Goal: Register for event/course

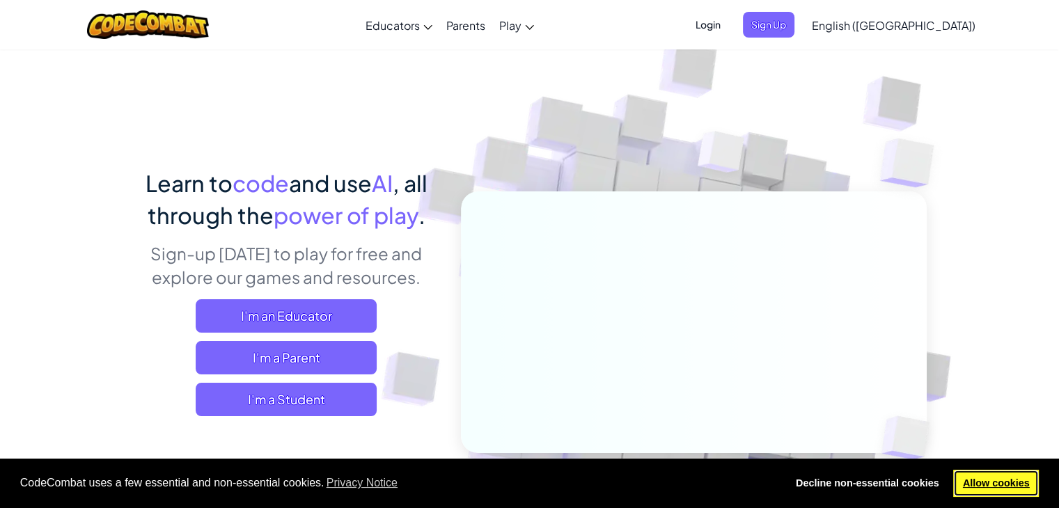
click at [988, 491] on link "Allow cookies" at bounding box center [996, 484] width 86 height 28
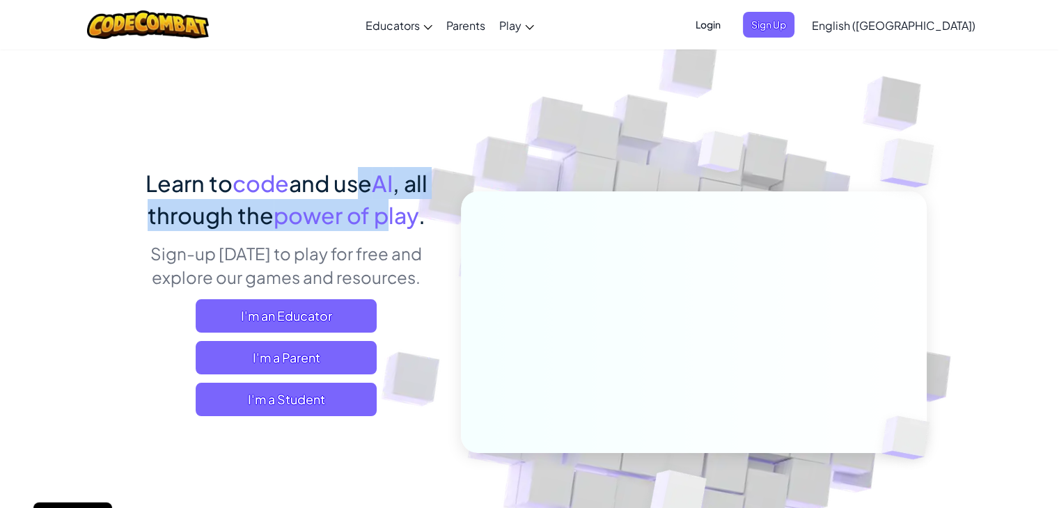
drag, startPoint x: 349, startPoint y: 184, endPoint x: 390, endPoint y: 217, distance: 52.5
click at [391, 205] on span "Learn to code and use AI , all through the power of play ." at bounding box center [286, 199] width 282 height 60
click at [390, 217] on span "power of play" at bounding box center [346, 215] width 145 height 28
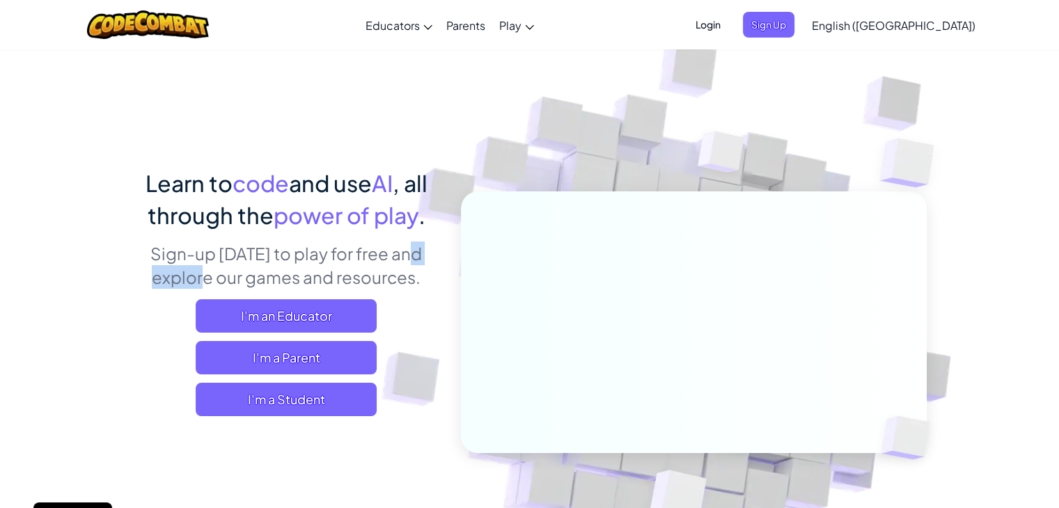
drag, startPoint x: 324, startPoint y: 255, endPoint x: 391, endPoint y: 267, distance: 67.9
click at [391, 267] on p "Sign-up [DATE] to play for free and explore our games and resources." at bounding box center [286, 265] width 307 height 47
click at [487, 95] on img at bounding box center [683, 306] width 773 height 773
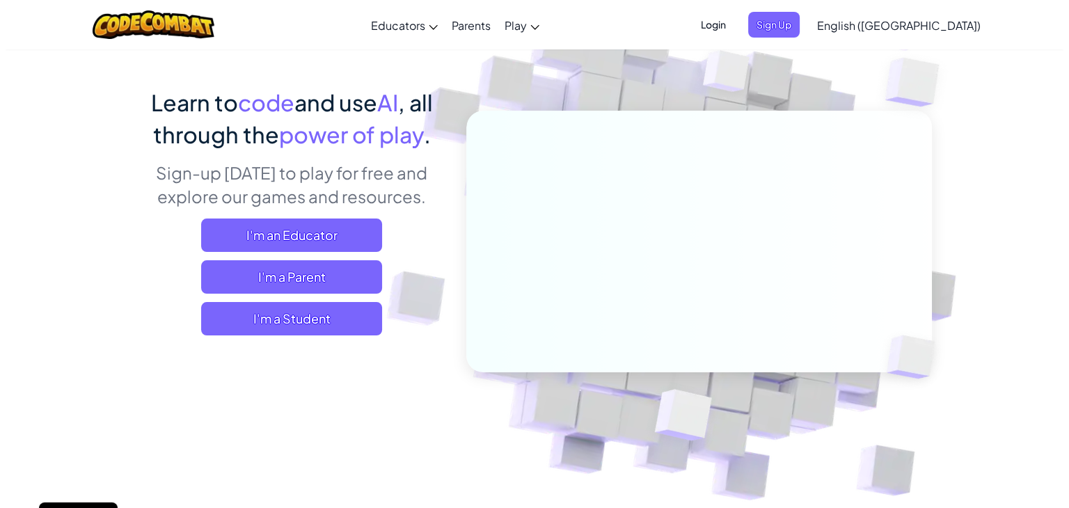
scroll to position [209, 0]
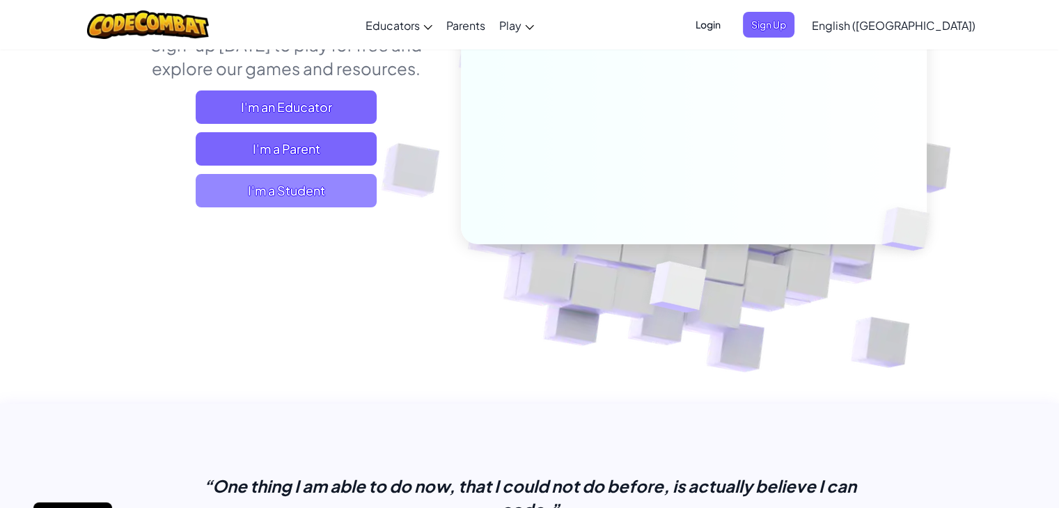
click at [314, 188] on span "I'm a Student" at bounding box center [286, 190] width 181 height 33
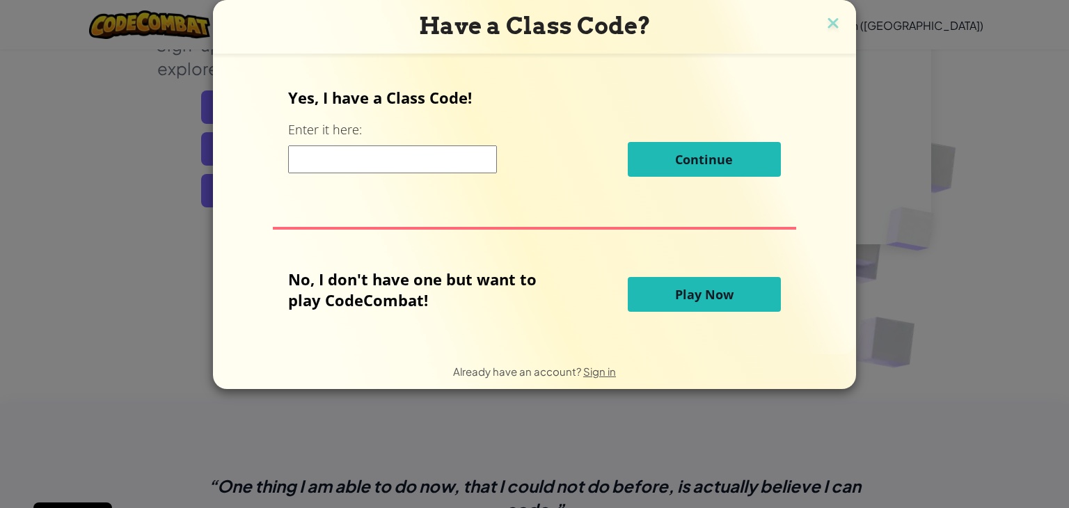
click at [448, 161] on input at bounding box center [392, 159] width 209 height 28
click at [581, 101] on p "Yes, I have a Class Code!" at bounding box center [534, 97] width 492 height 21
click at [693, 293] on span "Play Now" at bounding box center [704, 294] width 58 height 17
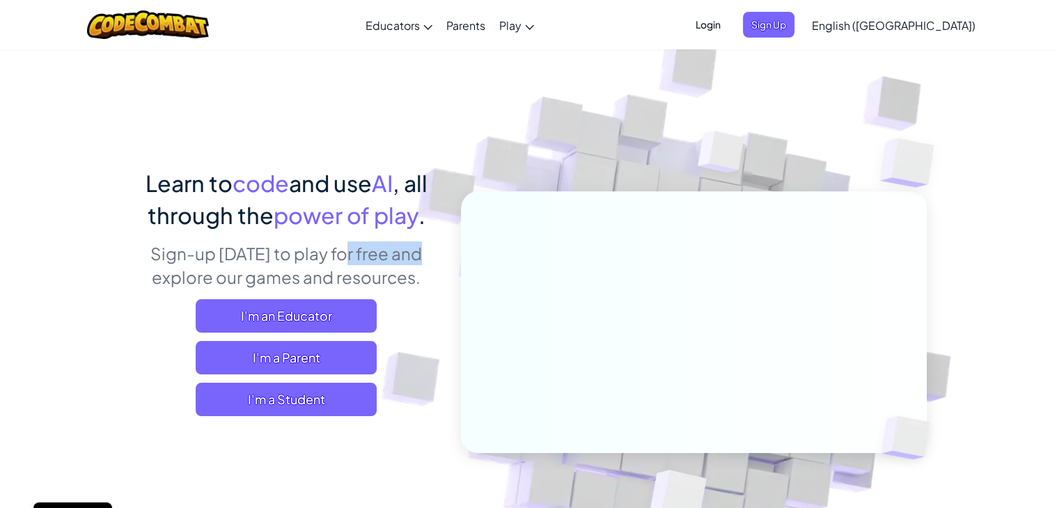
drag, startPoint x: 292, startPoint y: 260, endPoint x: 337, endPoint y: 265, distance: 44.9
click at [337, 265] on p "Sign-up [DATE] to play for free and explore our games and resources." at bounding box center [286, 265] width 307 height 47
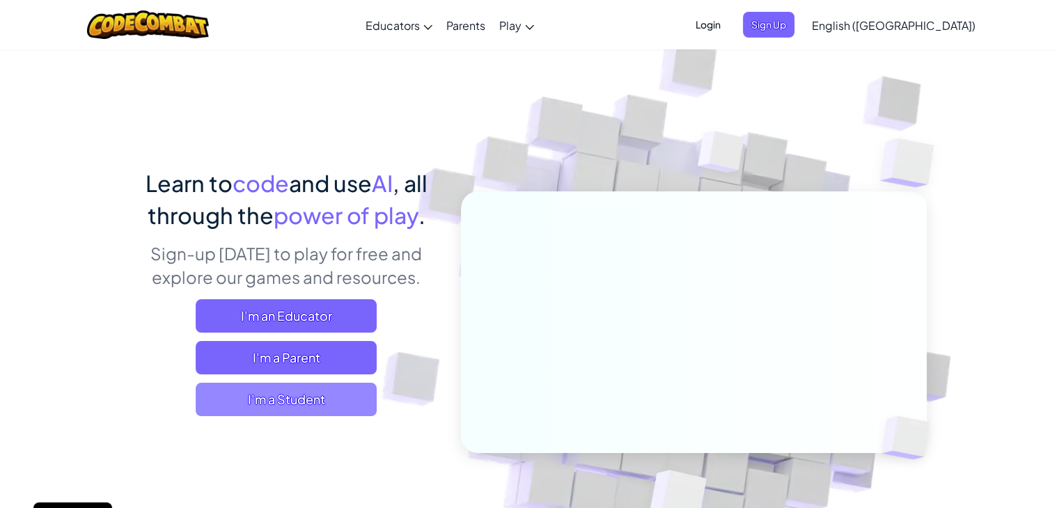
click at [338, 391] on span "I'm a Student" at bounding box center [286, 399] width 181 height 33
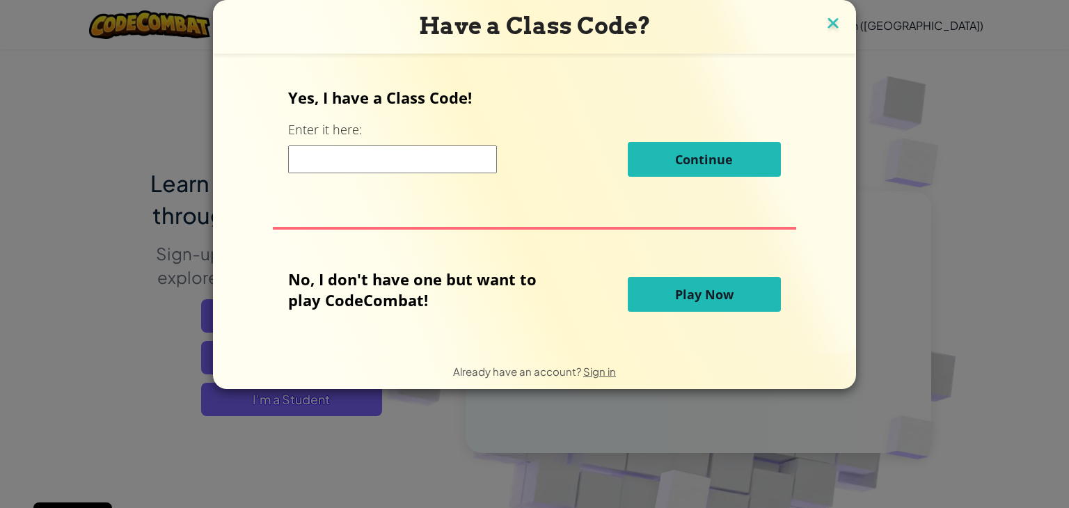
click at [837, 27] on img at bounding box center [833, 24] width 18 height 21
